Goal: Task Accomplishment & Management: Manage account settings

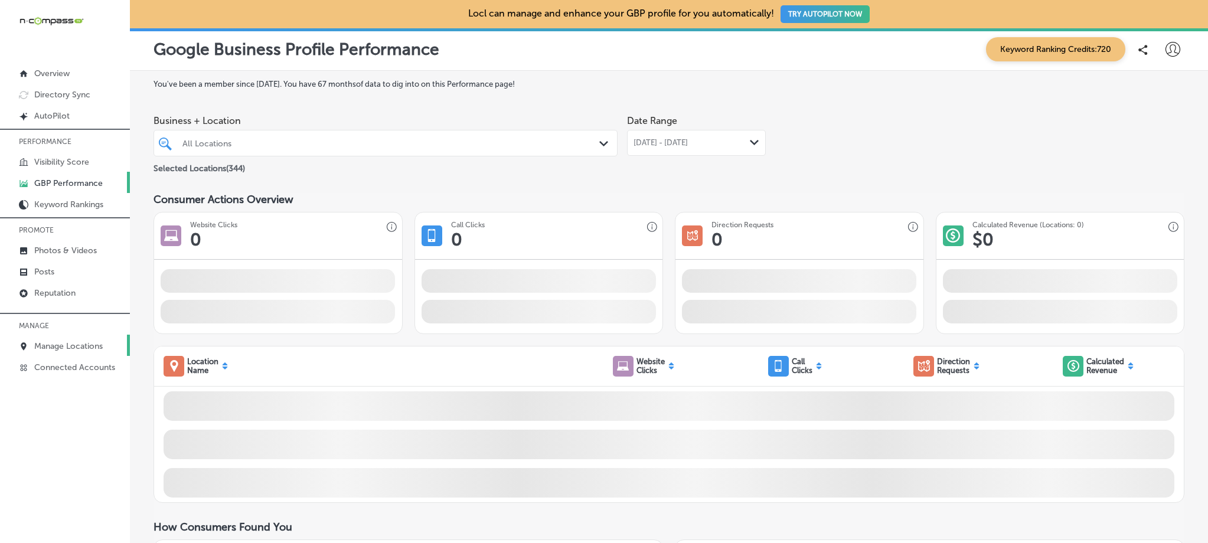
click at [88, 349] on p "Manage Locations" at bounding box center [68, 346] width 69 height 10
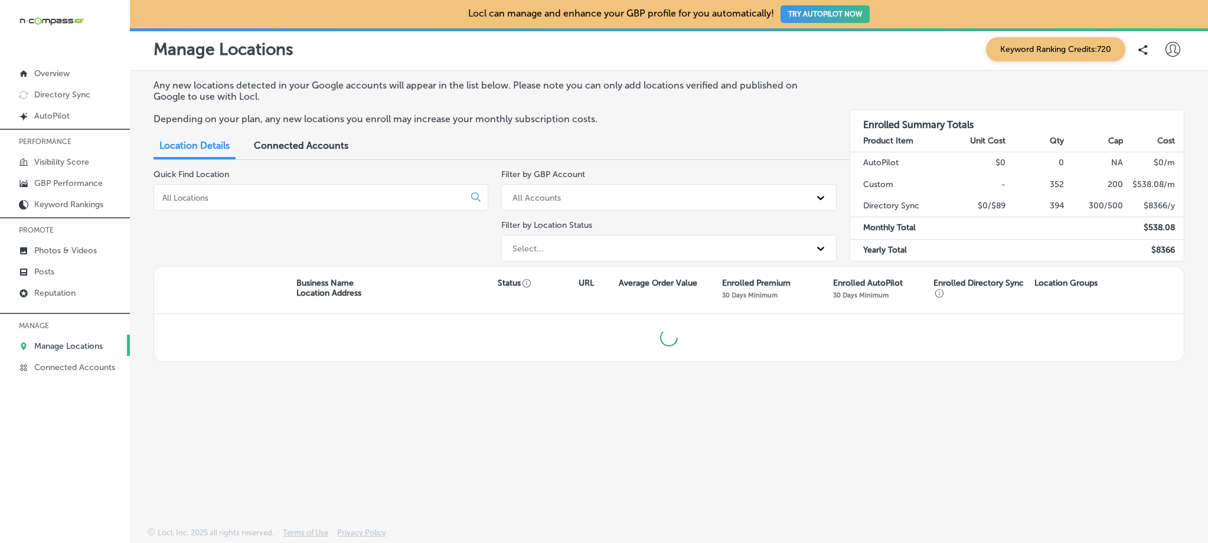
click at [231, 205] on div at bounding box center [321, 197] width 335 height 27
click at [227, 200] on input at bounding box center [311, 198] width 301 height 11
type input "kodiak"
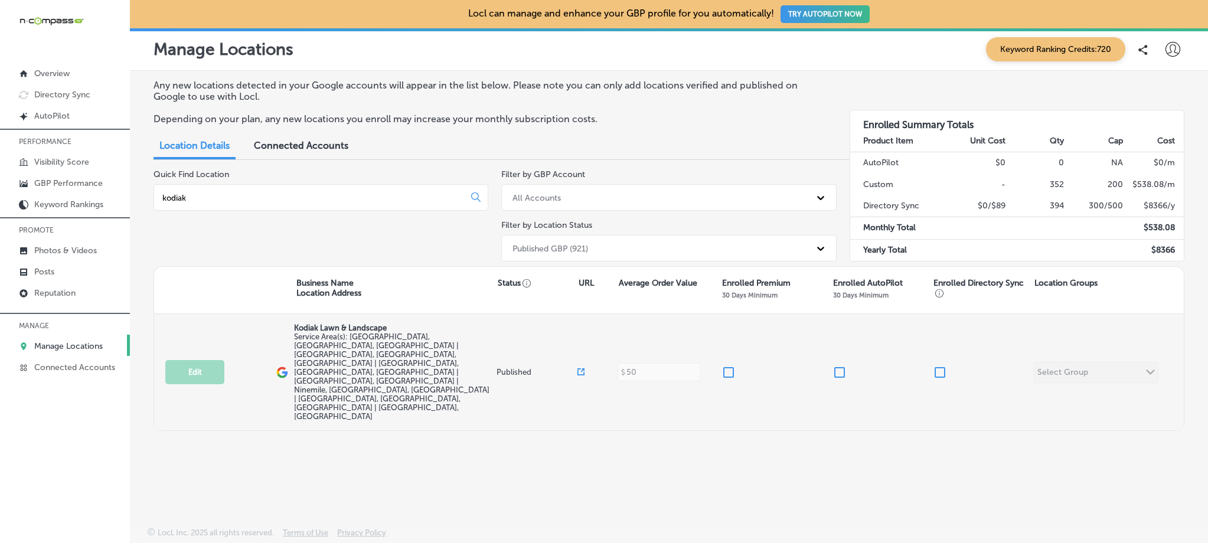
click at [727, 366] on input "checkbox" at bounding box center [729, 373] width 14 height 14
checkbox input "true"
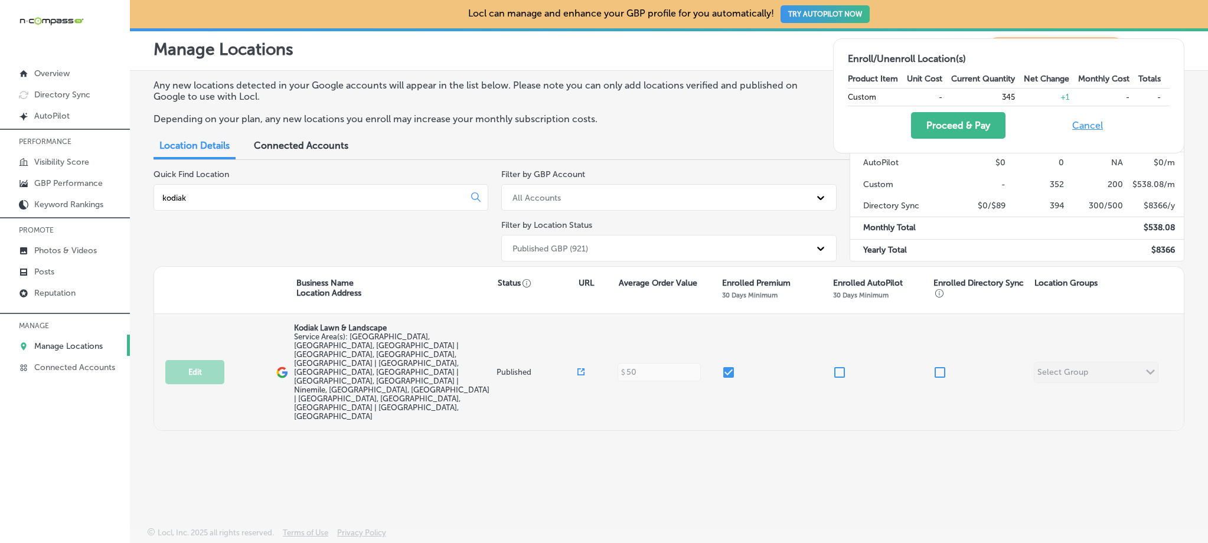
click at [935, 366] on input "checkbox" at bounding box center [940, 373] width 14 height 14
checkbox input "true"
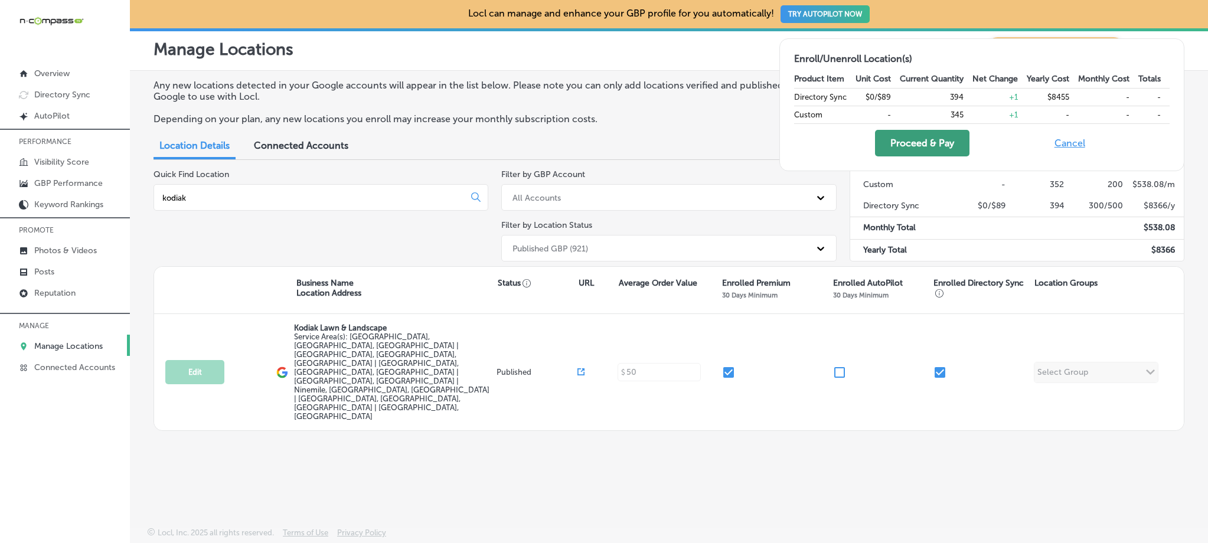
click at [924, 149] on button "Proceed & Pay" at bounding box center [922, 143] width 95 height 27
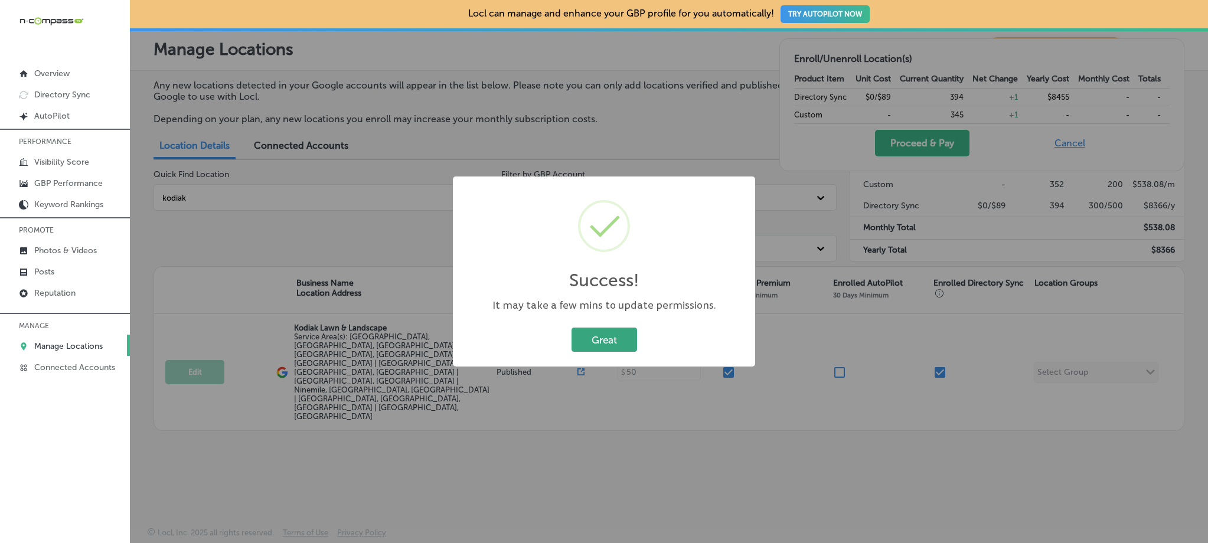
click at [607, 340] on button "Great" at bounding box center [605, 340] width 66 height 24
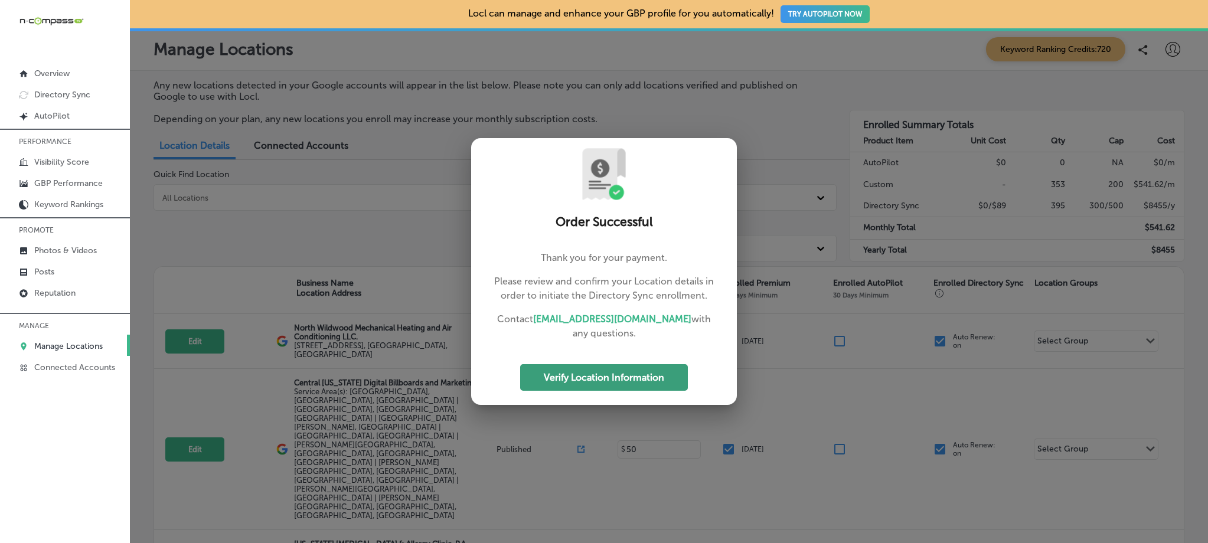
click at [624, 373] on button "Verify Location Information" at bounding box center [604, 377] width 168 height 27
select select "US"
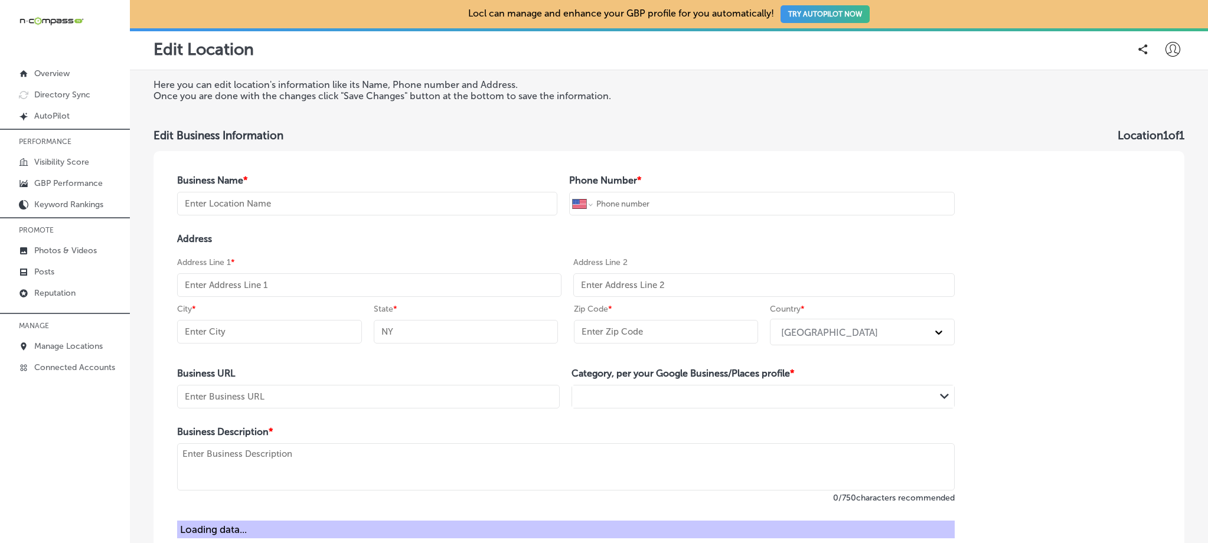
type input "Kodiak Lawn & Landscape"
type input "[PHONE_NUMBER]"
type input "[URL][DOMAIN_NAME]"
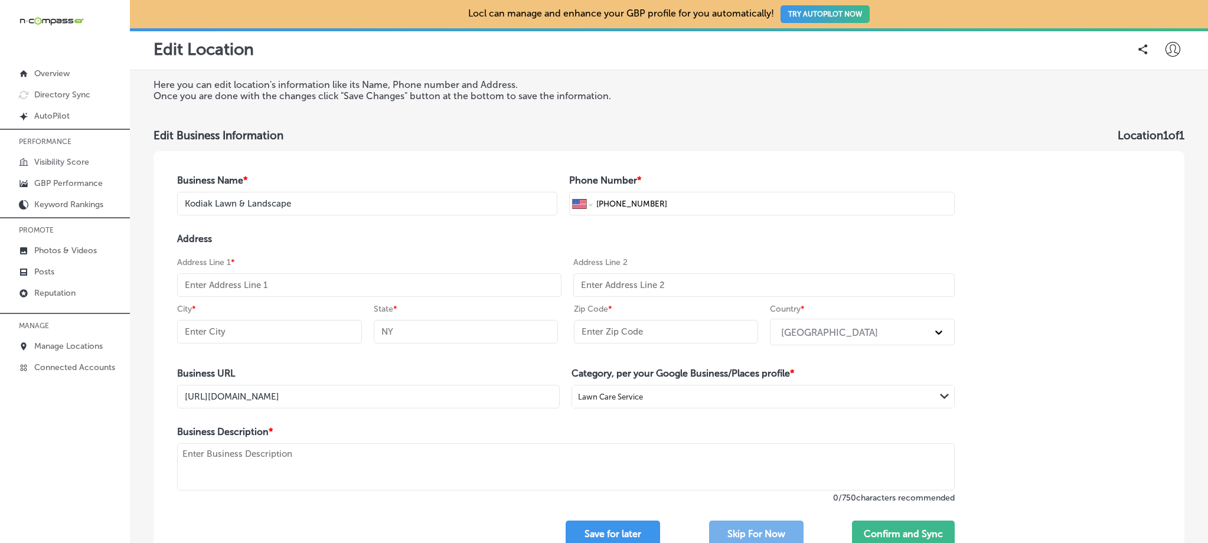
select select "US"
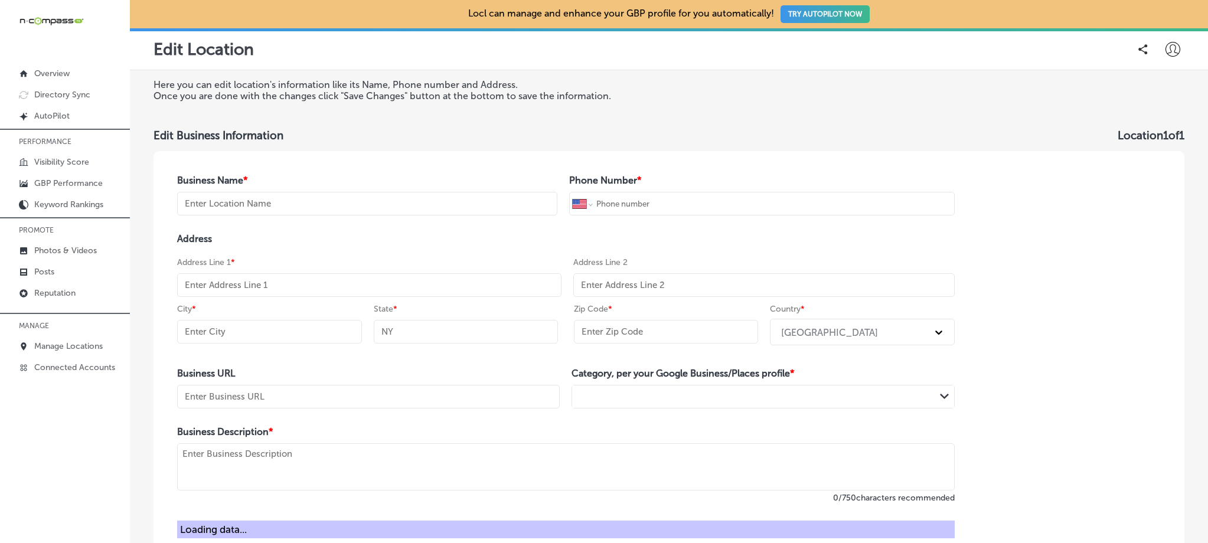
type input "Kodiak Lawn & Landscape"
type input "[PHONE_NUMBER]"
type input "[URL][DOMAIN_NAME]"
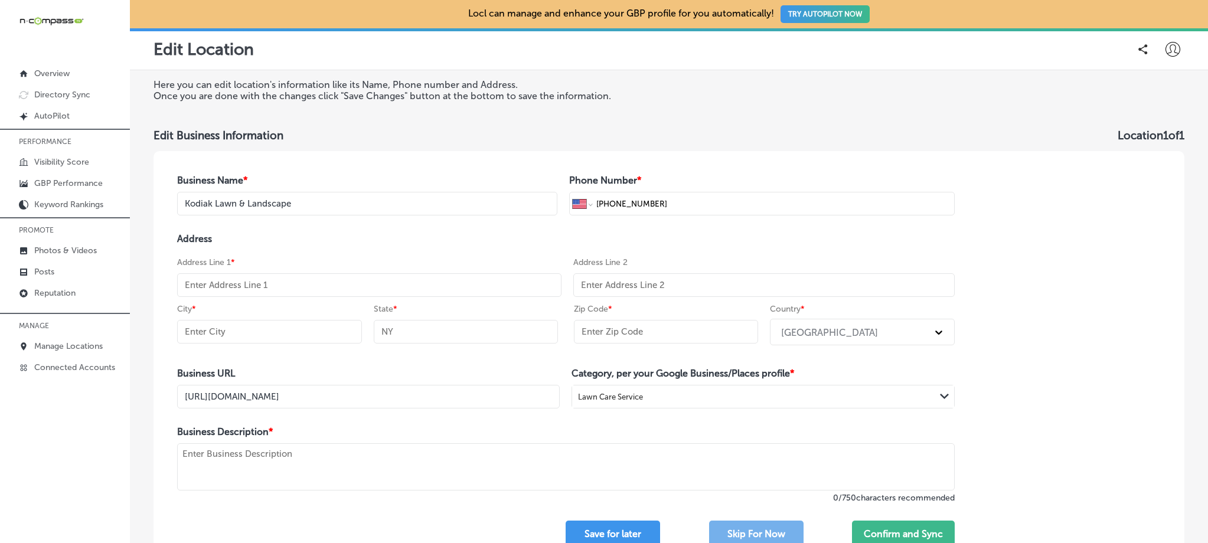
select select "US"
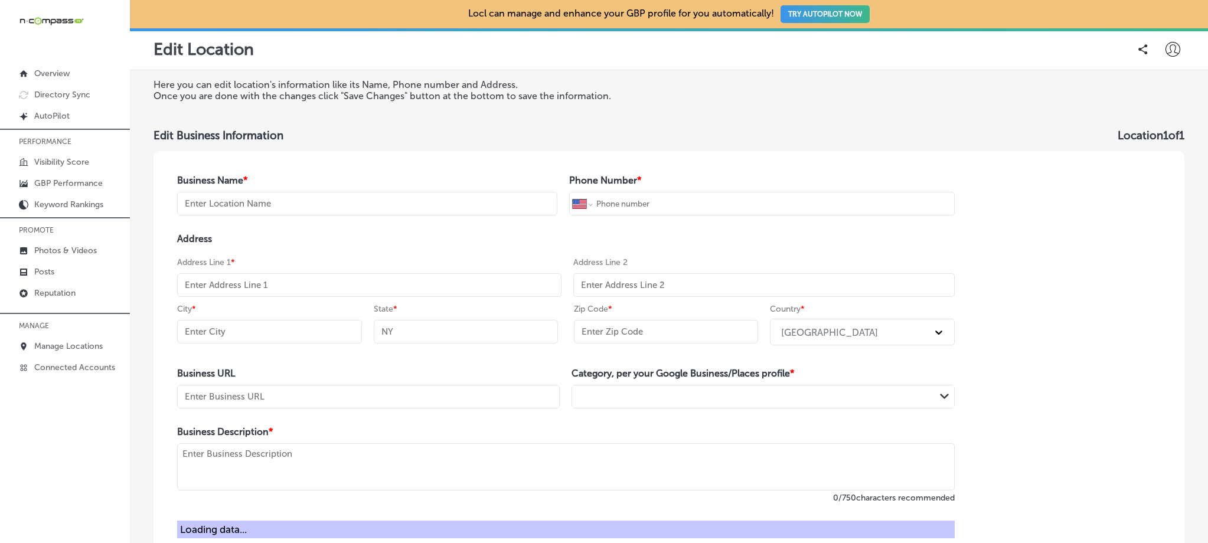
type input "Kodiak Lawn & Landscape"
type input "[PHONE_NUMBER]"
type input "[URL][DOMAIN_NAME]"
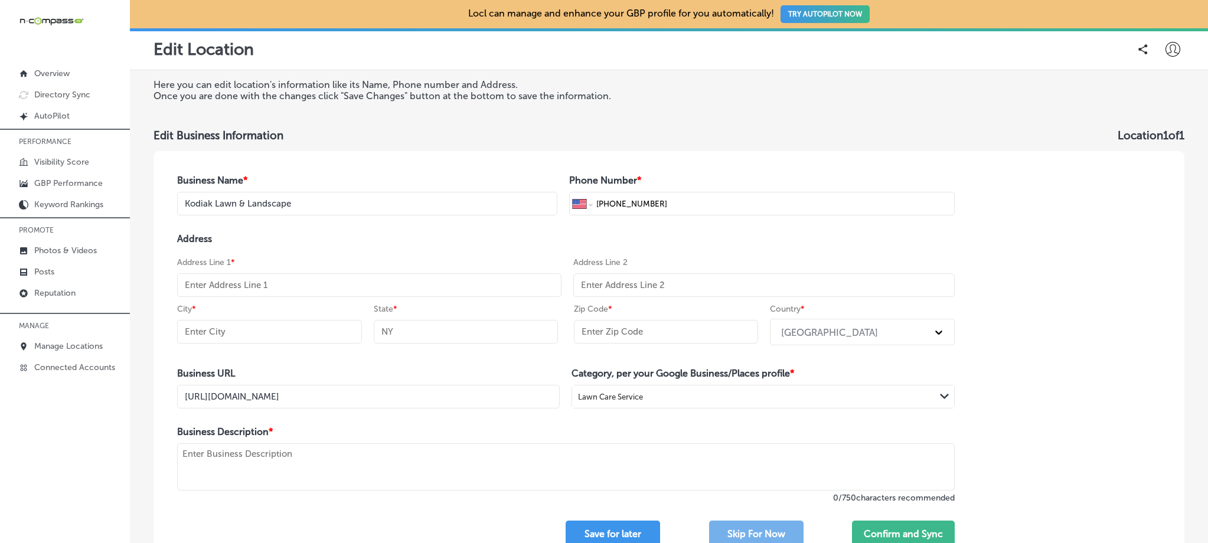
click at [348, 287] on input "text" at bounding box center [369, 285] width 385 height 24
paste input "[STREET_ADDRESS][PERSON_NAME]"
type input "[STREET_ADDRESS][PERSON_NAME]"
click at [281, 330] on input "text" at bounding box center [269, 332] width 185 height 24
paste input "[PERSON_NAME]"
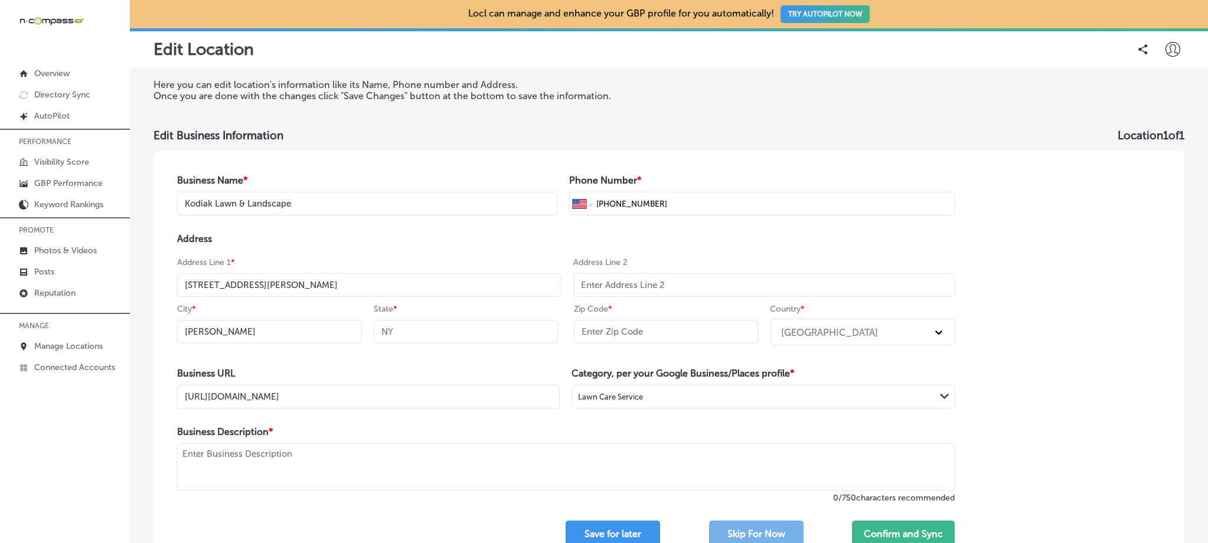
type input "[PERSON_NAME]"
click at [436, 333] on input "text" at bounding box center [466, 332] width 185 height 24
paste input "MT"
type input "MT"
click at [655, 331] on input "text" at bounding box center [666, 332] width 185 height 24
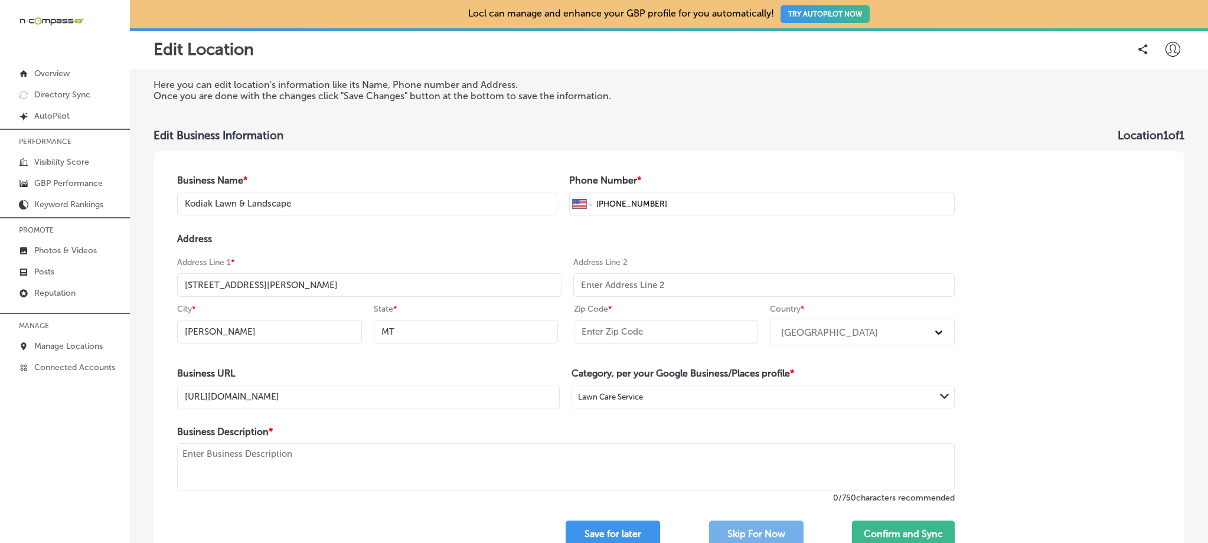
paste input "59846"
type input "59846"
click at [548, 237] on h4 "Address" at bounding box center [566, 238] width 778 height 11
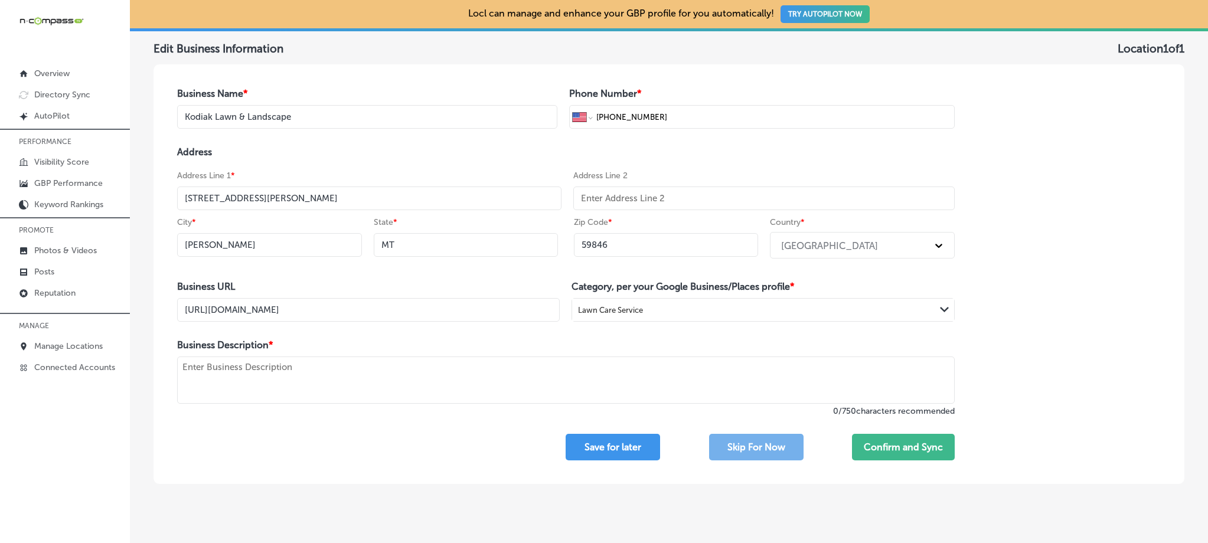
scroll to position [108, 0]
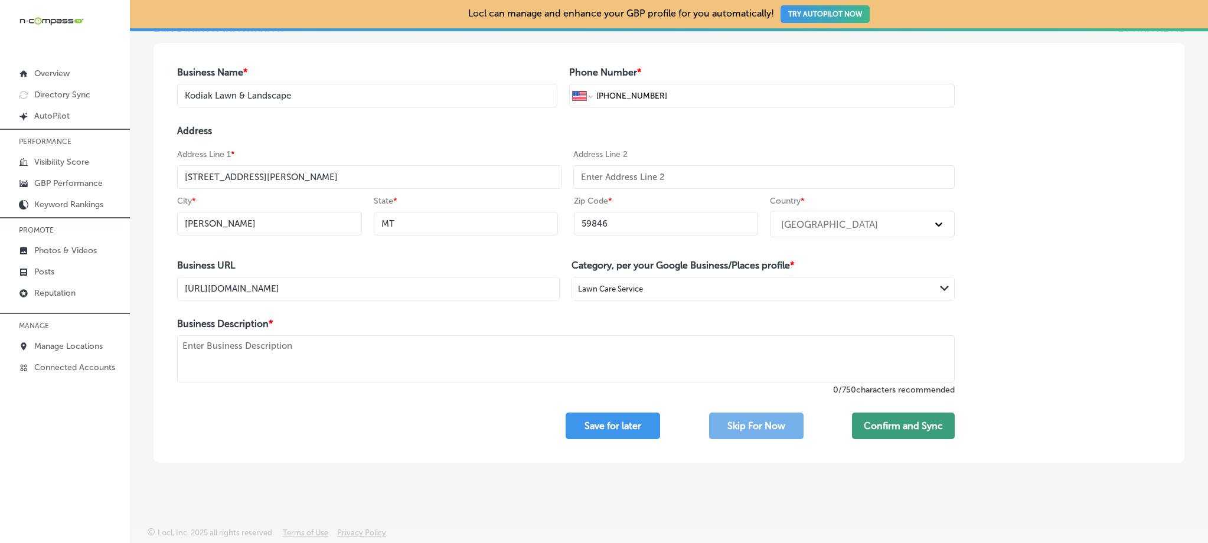
click at [895, 424] on button "Confirm and Sync" at bounding box center [903, 426] width 103 height 27
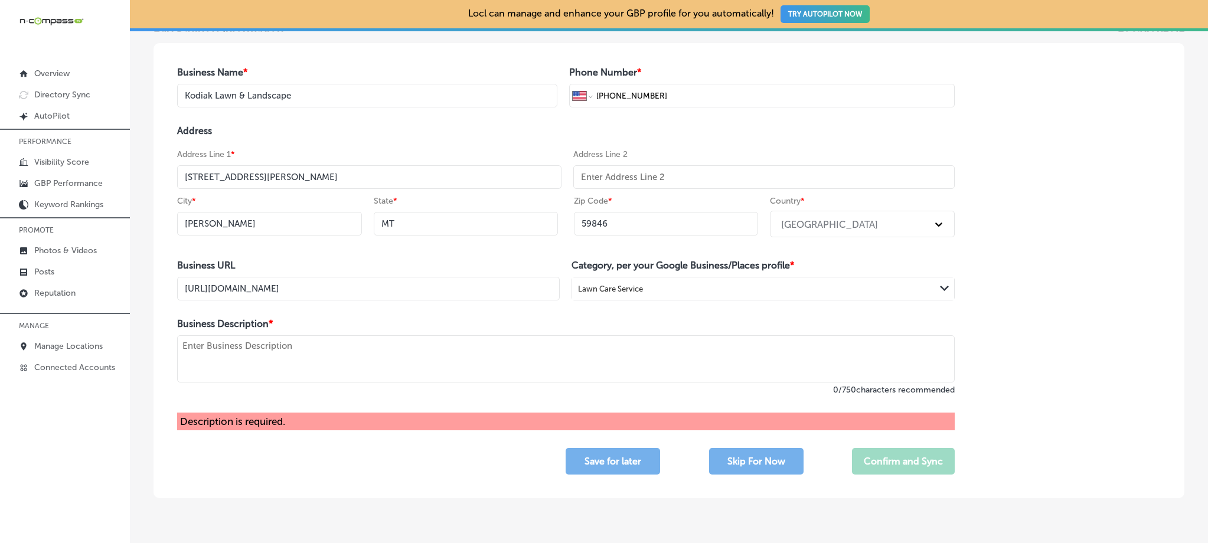
click at [351, 346] on textarea at bounding box center [566, 358] width 778 height 47
paste textarea "When you need a lawn care and landscape company you can trust, you need the exp…"
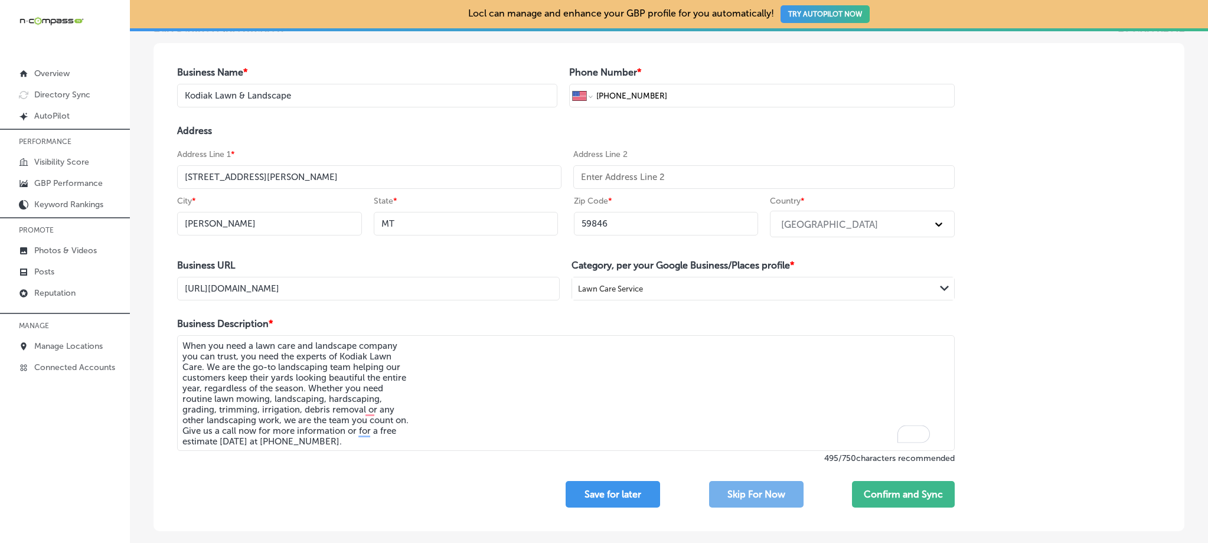
click at [183, 357] on textarea "When you need a lawn care and landscape company you can trust, you need the exp…" at bounding box center [566, 393] width 778 height 116
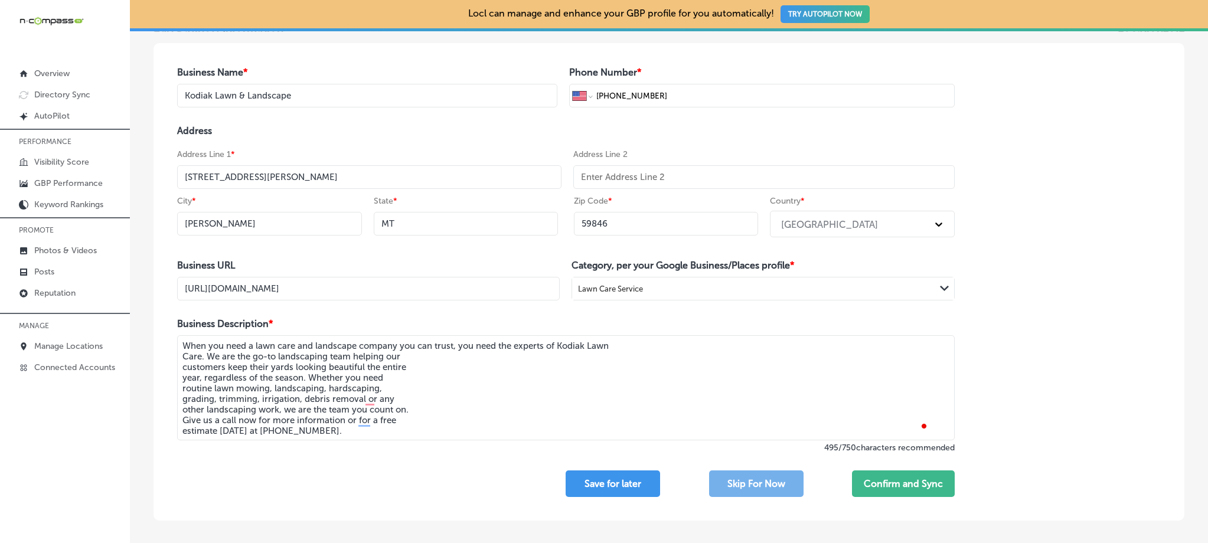
click at [180, 361] on textarea "When you need a lawn care and landscape company you can trust, you need the exp…" at bounding box center [566, 387] width 778 height 105
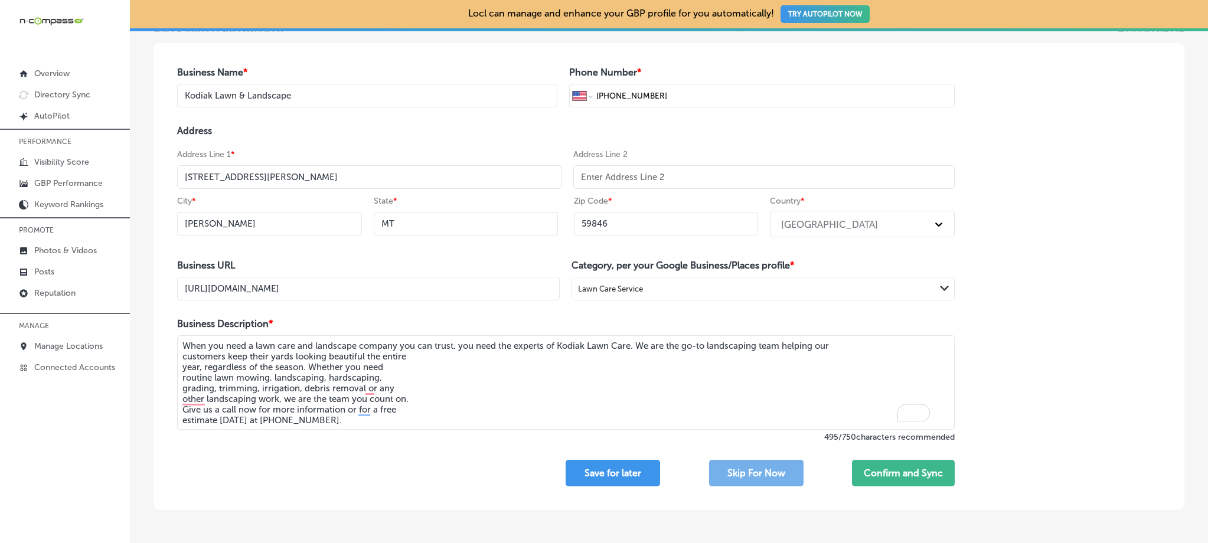
click at [183, 358] on textarea "When you need a lawn care and landscape company you can trust, you need the exp…" at bounding box center [566, 382] width 778 height 95
click at [181, 372] on textarea "When you need a lawn care and landscape company you can trust, you need the exp…" at bounding box center [566, 382] width 778 height 95
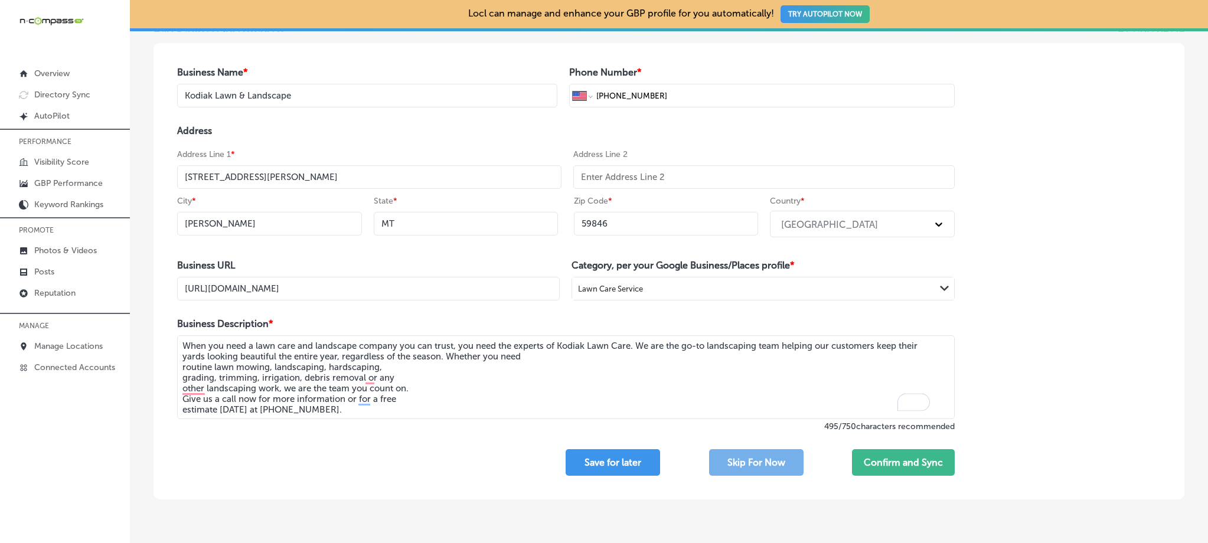
drag, startPoint x: 633, startPoint y: 346, endPoint x: 612, endPoint y: 346, distance: 20.7
click at [612, 346] on textarea "When you need a lawn care and landscape company you can trust, you need the exp…" at bounding box center [566, 377] width 778 height 84
drag, startPoint x: 184, startPoint y: 369, endPoint x: 187, endPoint y: 380, distance: 11.8
click at [184, 369] on textarea "When you need a lawn care and landscape company you can trust, you need the exp…" at bounding box center [566, 377] width 778 height 84
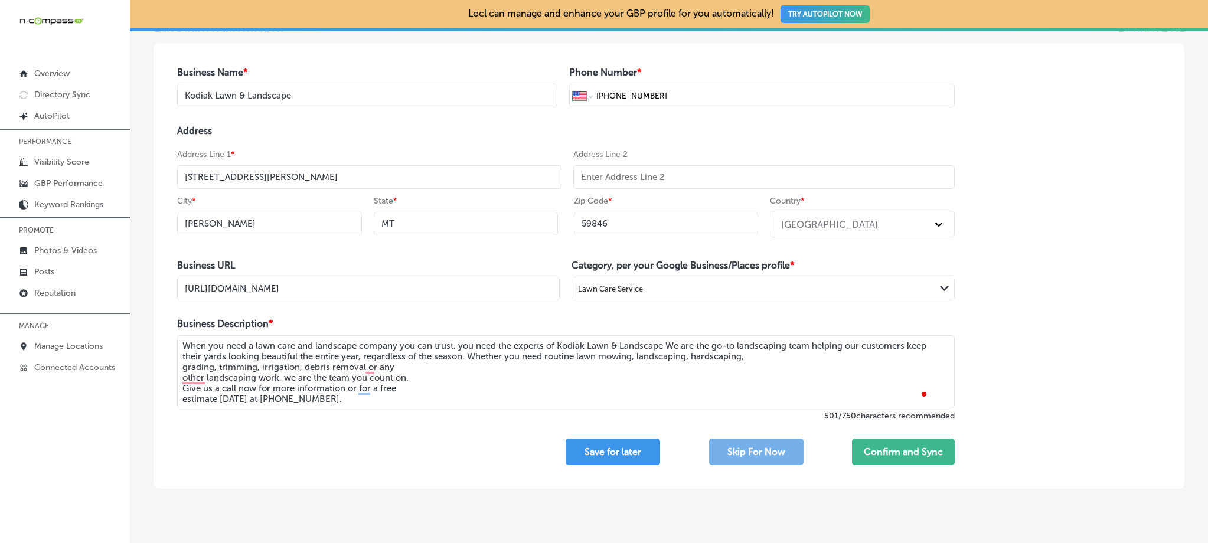
drag, startPoint x: 204, startPoint y: 398, endPoint x: 188, endPoint y: 380, distance: 23.4
click at [201, 394] on textarea "When you need a lawn care and landscape company you can trust, you need the exp…" at bounding box center [566, 371] width 778 height 73
click at [180, 369] on textarea "When you need a lawn care and landscape company you can trust, you need the exp…" at bounding box center [566, 371] width 778 height 73
click at [181, 379] on textarea "When you need a lawn care and landscape company you can trust, you need the exp…" at bounding box center [566, 371] width 778 height 73
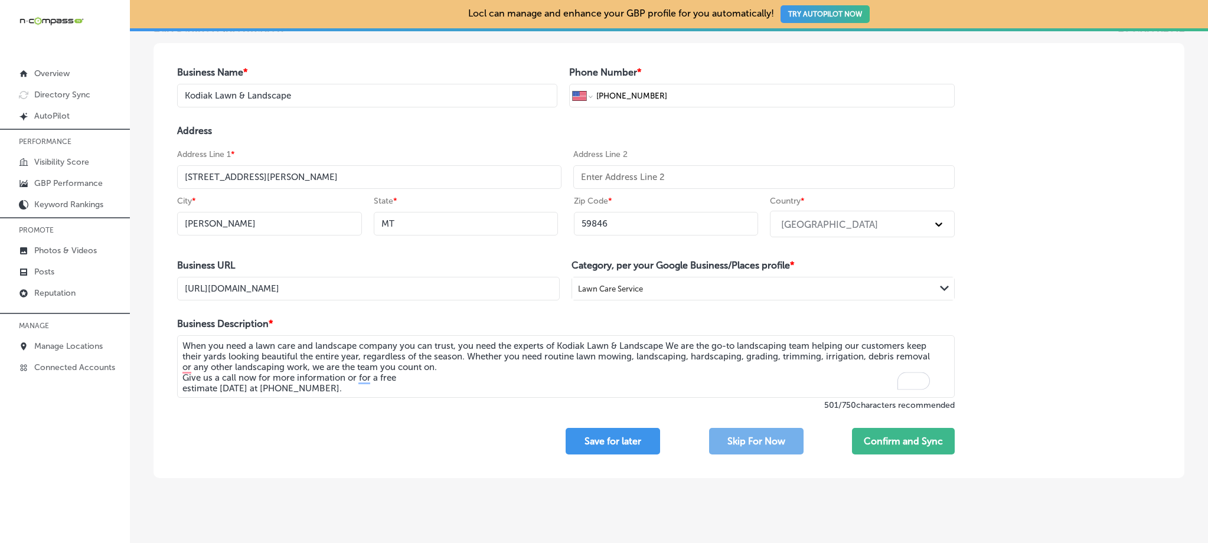
click at [181, 377] on textarea "When you need a lawn care and landscape company you can trust, you need the exp…" at bounding box center [566, 366] width 778 height 63
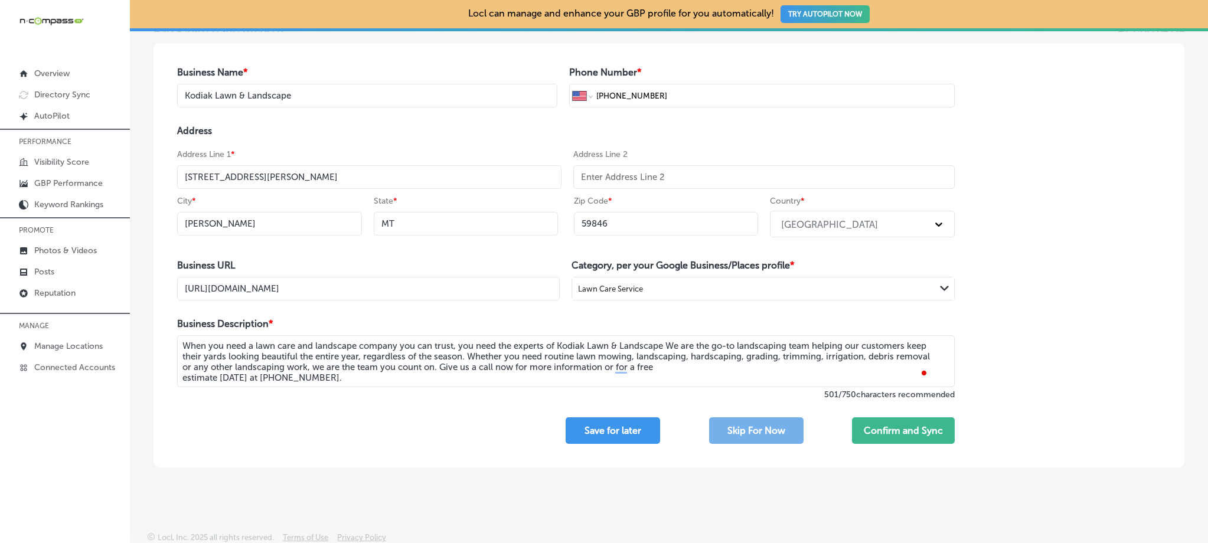
click at [181, 378] on textarea "When you need a lawn care and landscape company you can trust, you need the exp…" at bounding box center [566, 361] width 778 height 52
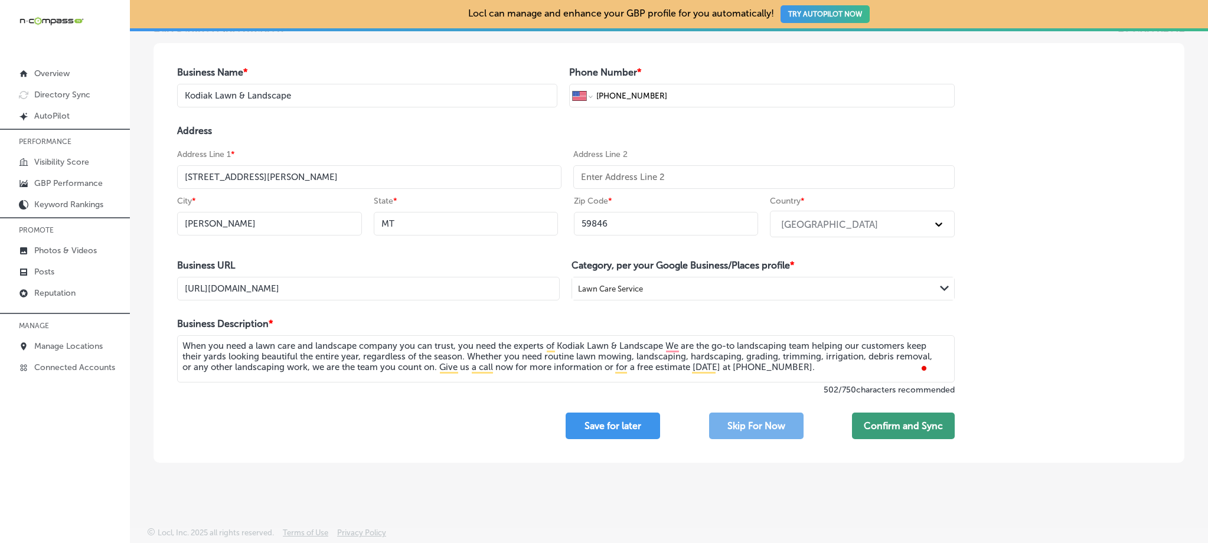
type textarea "When you need a lawn care and landscape company you can trust, you need the exp…"
click at [884, 423] on button "Confirm and Sync" at bounding box center [903, 426] width 103 height 27
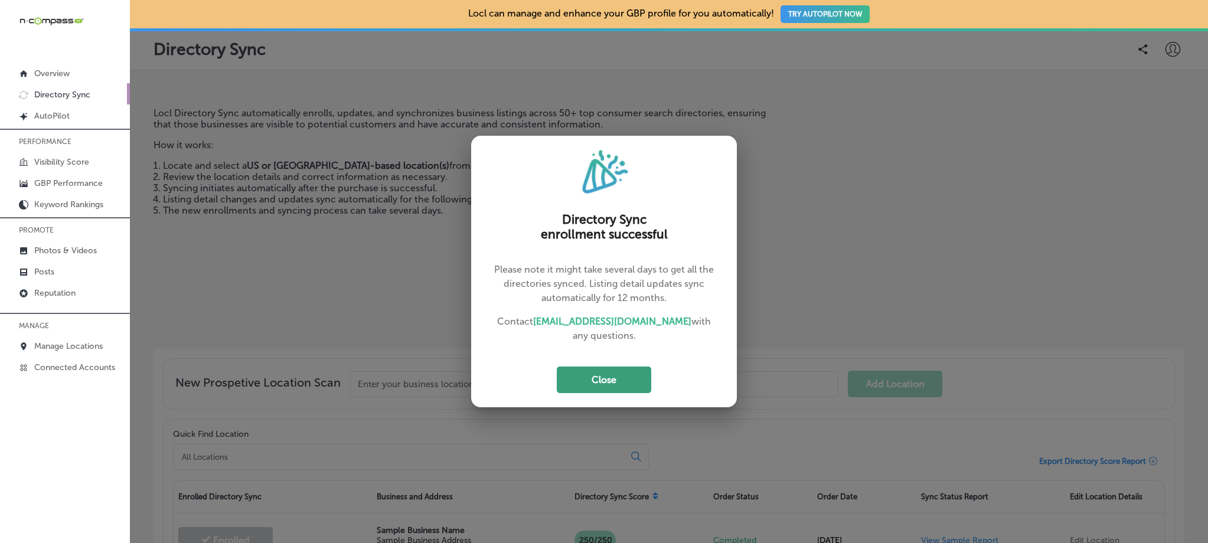
click at [592, 377] on button "Close" at bounding box center [604, 380] width 95 height 27
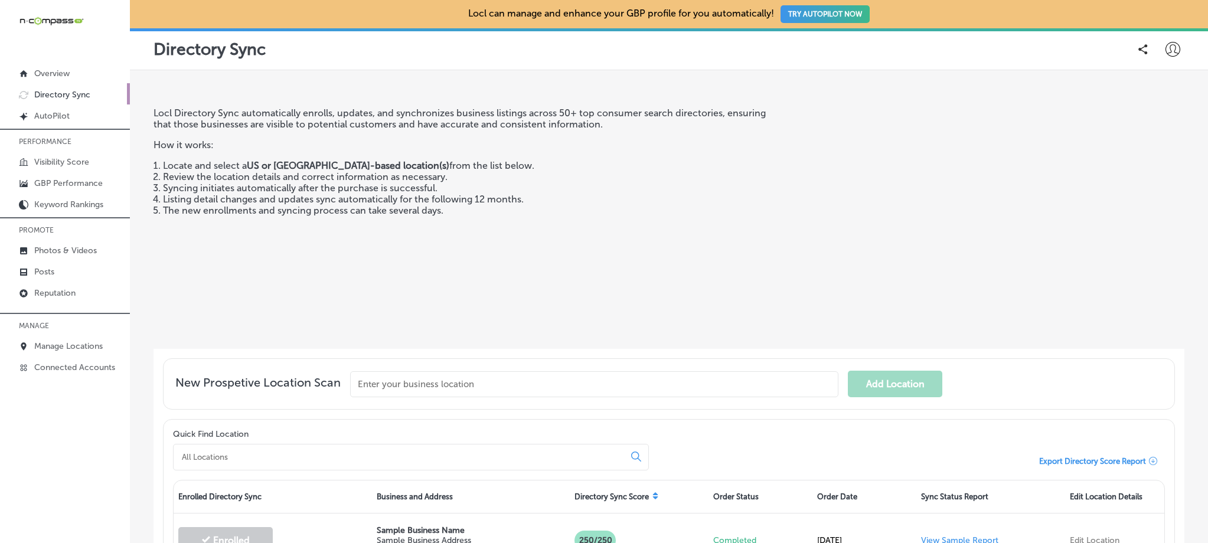
click at [812, 56] on div "Directory Sync" at bounding box center [669, 49] width 1031 height 24
